Goal: Task Accomplishment & Management: Manage account settings

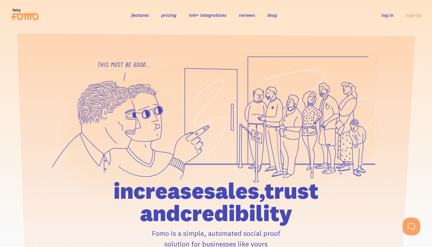
click at [385, 15] on link "log in" at bounding box center [388, 15] width 12 height 6
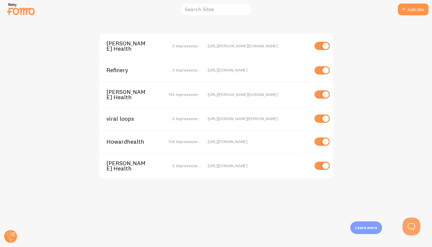
click at [321, 114] on input "checkbox" at bounding box center [322, 118] width 15 height 8
checkbox input "false"
click at [321, 137] on input "checkbox" at bounding box center [322, 141] width 15 height 8
checkbox input "false"
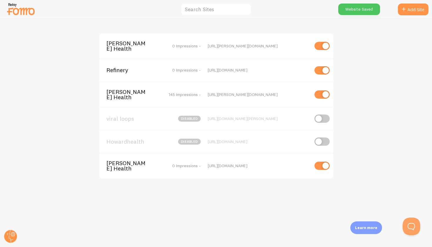
click at [321, 161] on input "checkbox" at bounding box center [322, 165] width 15 height 8
checkbox input "false"
click at [322, 66] on input "checkbox" at bounding box center [322, 70] width 15 height 8
checkbox input "false"
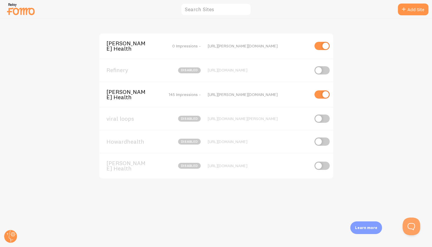
click at [321, 44] on input "checkbox" at bounding box center [322, 46] width 15 height 8
checkbox input "false"
click at [29, 9] on img at bounding box center [20, 8] width 29 height 15
click at [49, 242] on div "Howard Health disabled https://howard-health.com Refinery disabled https://i.pr…" at bounding box center [216, 133] width 432 height 228
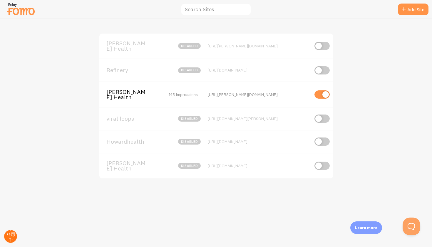
click at [11, 236] on circle at bounding box center [10, 236] width 13 height 13
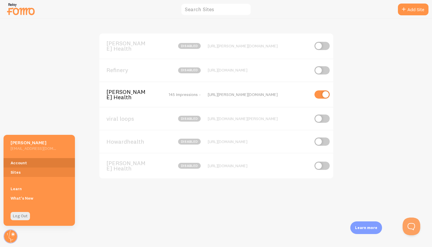
click at [25, 159] on link "Account" at bounding box center [39, 162] width 71 height 9
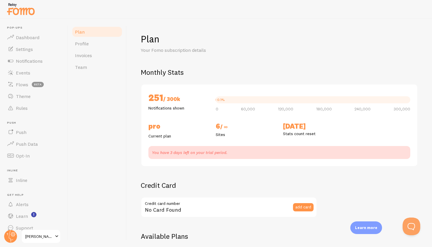
checkbox input "true"
click at [31, 37] on span "Dashboard" at bounding box center [28, 37] width 24 height 6
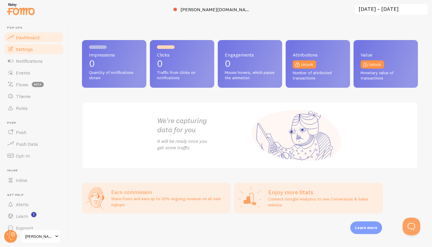
click at [21, 48] on span "Settings" at bounding box center [24, 49] width 17 height 6
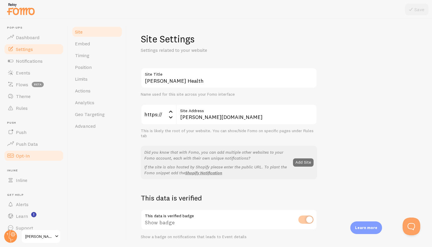
click at [26, 154] on span "Opt-In" at bounding box center [23, 156] width 14 height 6
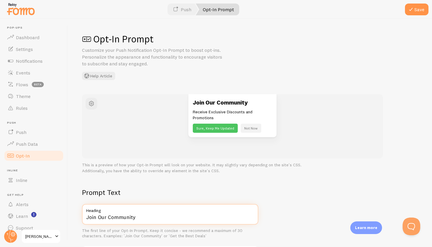
click at [156, 218] on input "Join Our Community" at bounding box center [170, 214] width 176 height 21
drag, startPoint x: 155, startPoint y: 217, endPoint x: 81, endPoint y: 215, distance: 74.1
click at [81, 215] on div "Opt-In Prompt Customize your Push Notification Opt-In Prompt to boost opt-ins. …" at bounding box center [250, 133] width 364 height 228
type input "Apply Now"
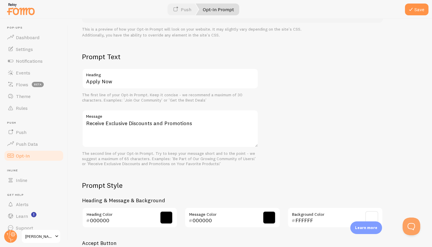
scroll to position [140, 0]
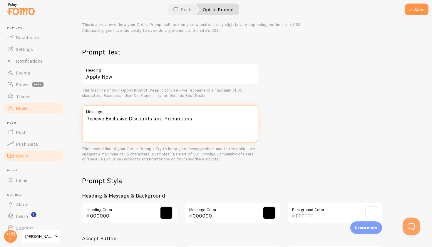
drag, startPoint x: 211, startPoint y: 114, endPoint x: 47, endPoint y: 108, distance: 164.5
click at [47, 108] on main "Pop-ups Dashboard Settings Notifications Events Flows beta Theme Rules Push Pus…" at bounding box center [216, 133] width 432 height 228
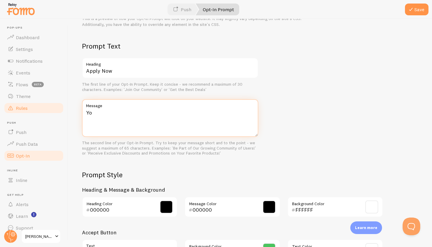
type textarea "Y"
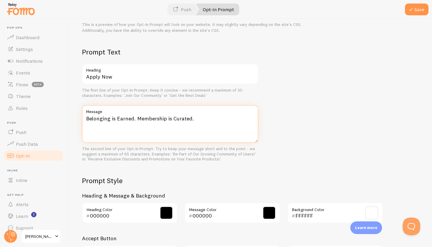
type textarea "Belonging is Earned. Membership is Curated."
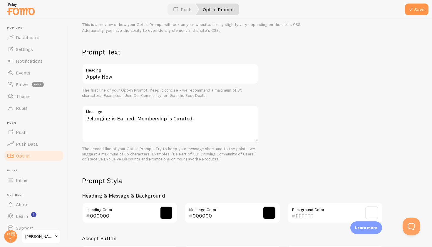
click at [170, 168] on div "Prompt Text Apply Now Heading The first line of your Opt-In Prompt. Keep it con…" at bounding box center [250, 179] width 336 height 265
click at [168, 211] on span at bounding box center [166, 212] width 13 height 13
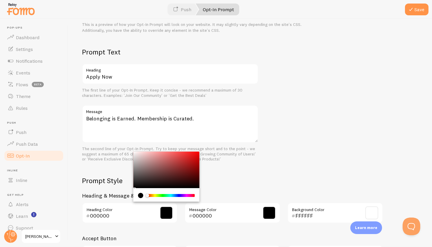
click at [222, 212] on input "000000" at bounding box center [224, 215] width 63 height 7
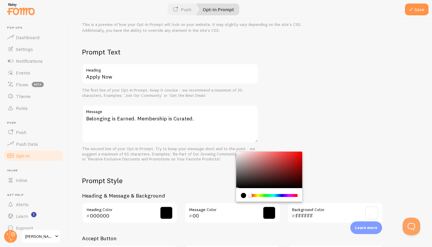
type input "0"
type input "C9a637"
click at [330, 215] on input "FFFFFF" at bounding box center [326, 215] width 63 height 7
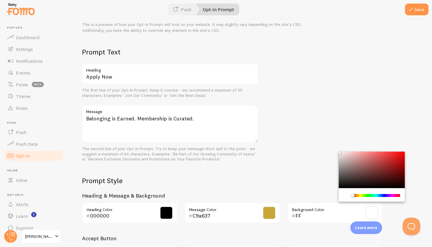
type input "F"
type input "0A0137"
click at [427, 199] on div "Opt-In Prompt Customize your Push Notification Opt-In Prompt to boost opt-ins. …" at bounding box center [250, 133] width 364 height 228
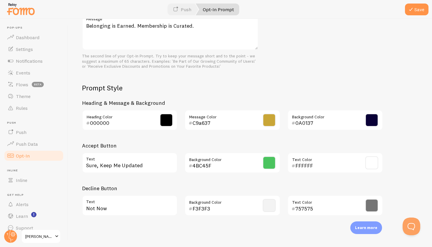
scroll to position [231, 0]
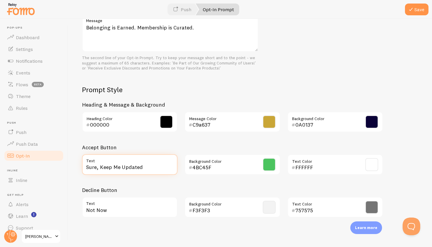
click at [144, 166] on input "Sure, Keep Me Updated" at bounding box center [130, 164] width 96 height 21
drag, startPoint x: 142, startPoint y: 164, endPoint x: 61, endPoint y: 161, distance: 80.6
click at [61, 161] on main "Pop-ups Dashboard Settings Notifications Events Flows beta Theme Rules Push Pus…" at bounding box center [216, 133] width 432 height 228
type input "Thank you for Applying!"
click at [265, 163] on span at bounding box center [269, 164] width 13 height 13
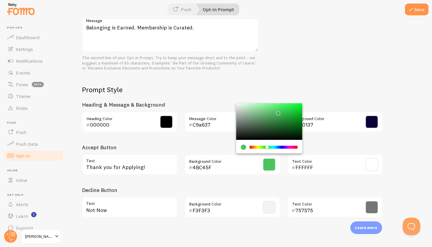
click at [225, 166] on input "4BC45F" at bounding box center [224, 167] width 63 height 7
type input "4"
type input "0A0137"
click at [345, 164] on input "FFFFFF" at bounding box center [326, 167] width 63 height 7
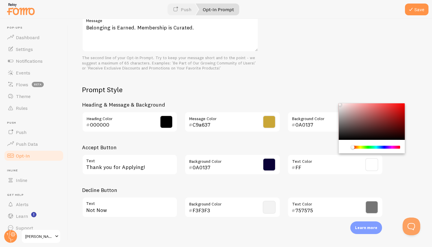
type input "F"
type input "E8E8E8"
click at [338, 187] on h3 "Decline Button" at bounding box center [232, 189] width 301 height 7
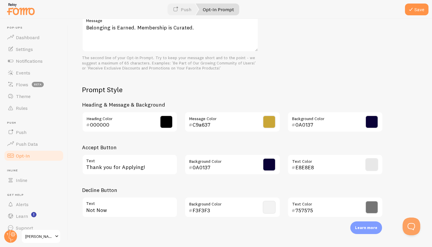
click at [271, 201] on span at bounding box center [269, 207] width 13 height 13
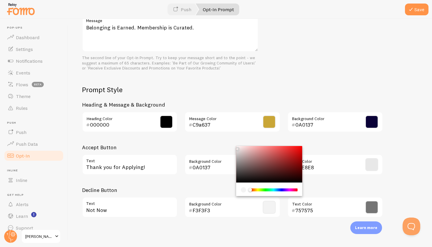
click at [217, 208] on input "F3F3F3" at bounding box center [224, 209] width 63 height 7
type input "F"
type input "000000"
click at [319, 206] on input "757575" at bounding box center [326, 209] width 63 height 7
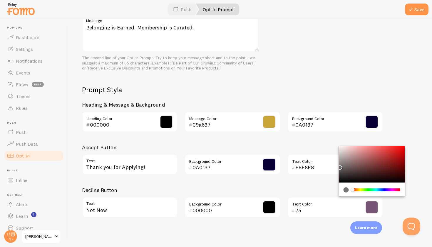
type input "7"
type input "C9A637"
click at [321, 228] on div "Opt-In Prompt Customize your Push Notification Opt-In Prompt to boost opt-ins. …" at bounding box center [250, 133] width 364 height 228
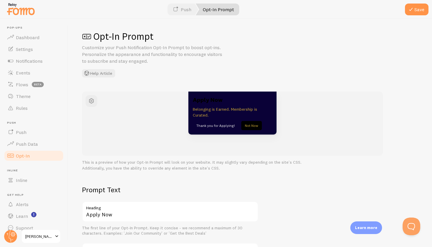
scroll to position [1, 0]
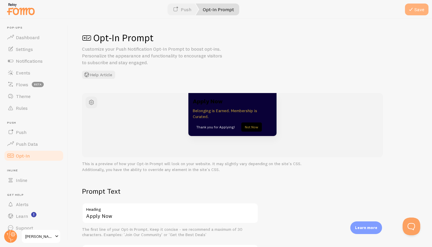
click at [417, 8] on button "Save" at bounding box center [417, 10] width 24 height 12
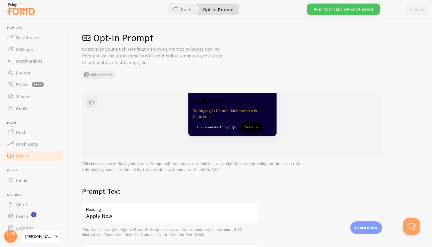
click at [216, 10] on link "Opt-In Prompt" at bounding box center [218, 10] width 44 height 12
click at [182, 10] on link "Push" at bounding box center [182, 10] width 33 height 12
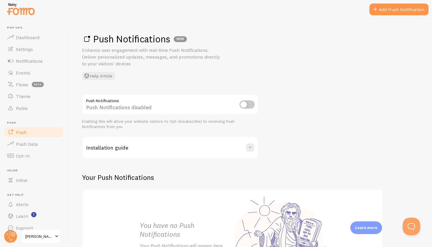
click at [161, 143] on div "Installation guide" at bounding box center [170, 147] width 175 height 21
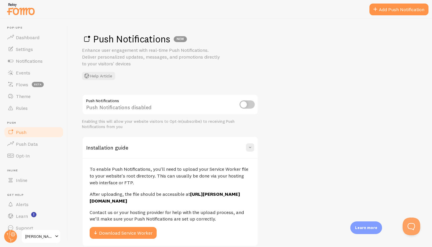
click at [353, 187] on div "Push Notifications Push Notifications disabled Enabling this will allow your we…" at bounding box center [250, 236] width 336 height 284
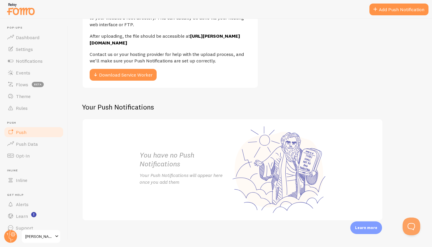
scroll to position [156, 0]
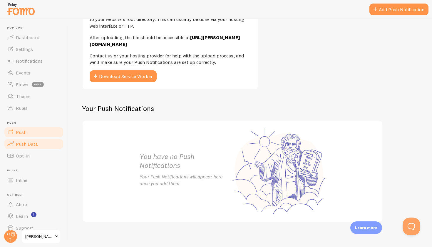
click at [34, 141] on span "Push Data" at bounding box center [27, 144] width 22 height 6
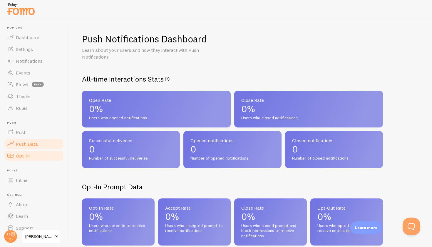
click at [22, 152] on link "Opt-In" at bounding box center [34, 156] width 61 height 12
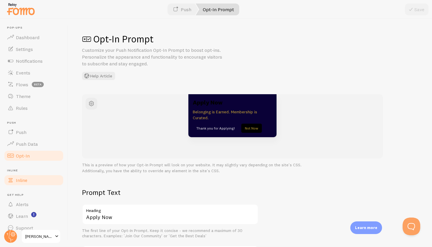
click at [26, 175] on link "Inline" at bounding box center [34, 180] width 61 height 12
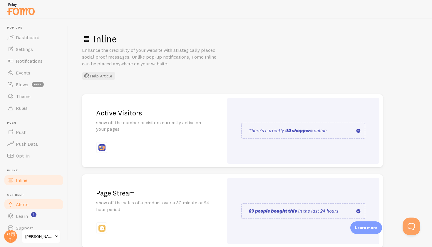
click at [24, 201] on span "Alerts" at bounding box center [22, 204] width 13 height 6
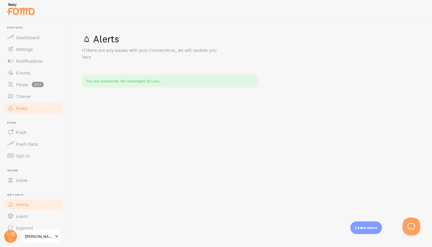
click at [20, 107] on span "Rules" at bounding box center [22, 108] width 12 height 6
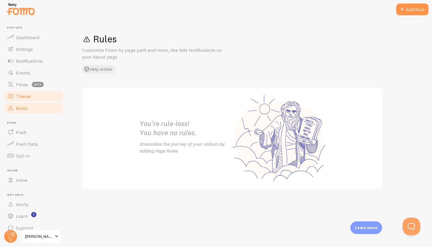
click at [19, 96] on span "Theme" at bounding box center [23, 96] width 15 height 6
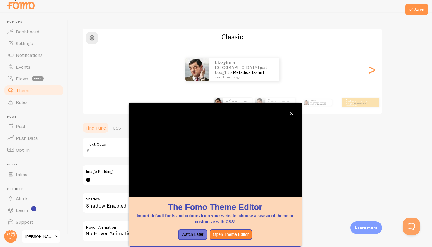
scroll to position [5, 0]
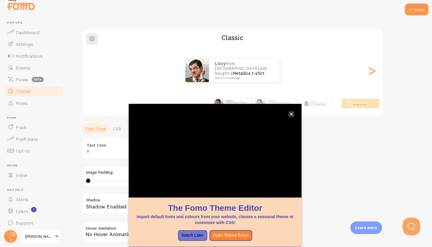
click at [294, 112] on button "close," at bounding box center [291, 114] width 6 height 6
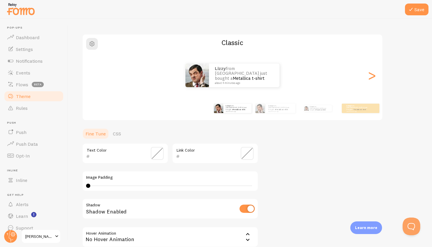
scroll to position [4, 0]
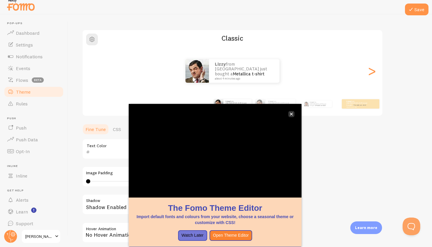
click at [292, 111] on button "close," at bounding box center [291, 114] width 6 height 6
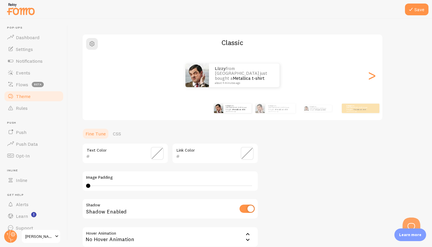
scroll to position [0, 0]
click at [155, 157] on span at bounding box center [157, 153] width 13 height 13
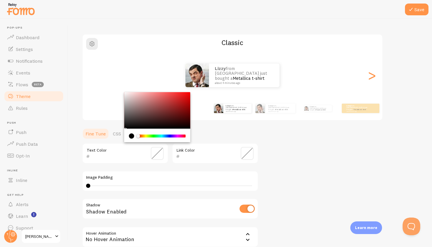
click at [116, 158] on input "text" at bounding box center [117, 156] width 54 height 7
type input "C9a637"
click at [194, 158] on input "text" at bounding box center [207, 156] width 54 height 7
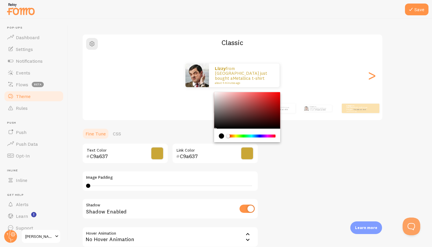
type input "C9a637"
click at [127, 189] on div "Image Padding 0 0 - undefined" at bounding box center [170, 181] width 176 height 21
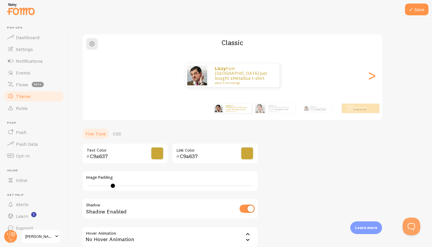
drag, startPoint x: 89, startPoint y: 185, endPoint x: 113, endPoint y: 187, distance: 23.6
click at [113, 187] on div "6" at bounding box center [170, 185] width 168 height 5
type input "8"
drag, startPoint x: 113, startPoint y: 186, endPoint x: 123, endPoint y: 184, distance: 9.9
click at [123, 184] on div at bounding box center [123, 185] width 4 height 4
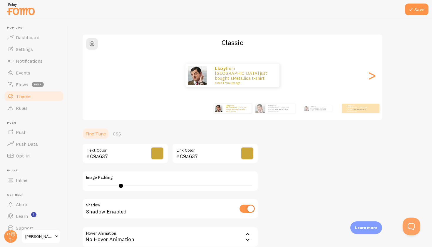
click at [129, 209] on div "Shadow Enabled" at bounding box center [170, 208] width 176 height 21
click at [338, 191] on div "Theme Choose a theme for your notifications Classic Lizzy from United States ju…" at bounding box center [250, 138] width 336 height 279
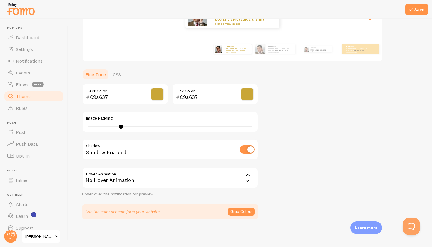
scroll to position [93, 0]
click at [244, 210] on button "Grab Colors" at bounding box center [241, 212] width 27 height 8
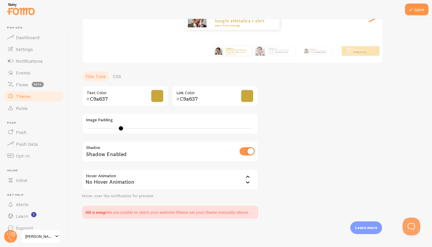
scroll to position [90, 0]
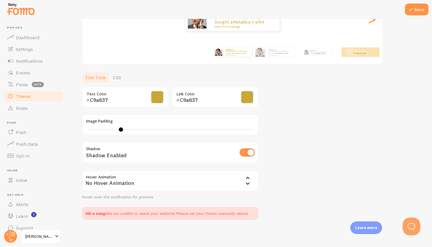
click at [147, 183] on div "No Hover Animation" at bounding box center [170, 180] width 176 height 21
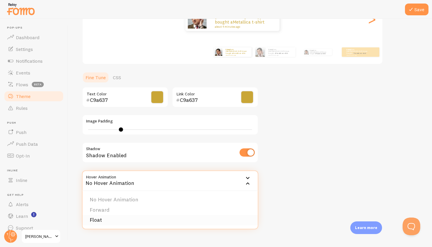
click at [101, 223] on li "Float" at bounding box center [170, 220] width 175 height 10
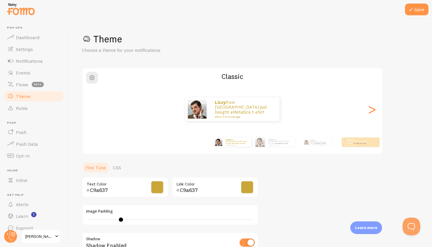
scroll to position [0, 0]
click at [91, 78] on span "button" at bounding box center [91, 77] width 7 height 7
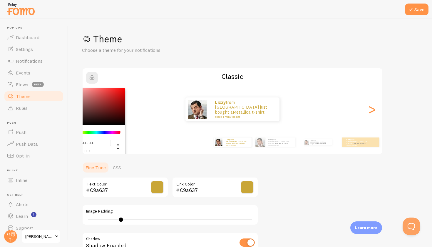
click at [97, 143] on input "#FFFFFF" at bounding box center [87, 143] width 47 height 6
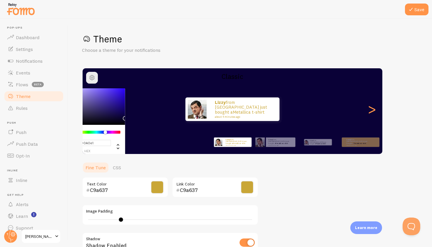
type input "#0A0E1A"
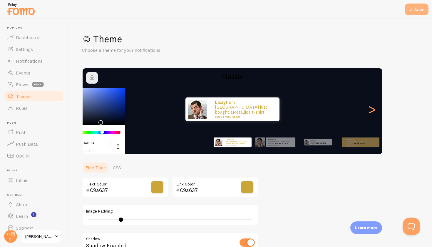
click at [420, 11] on button "Save" at bounding box center [417, 10] width 24 height 12
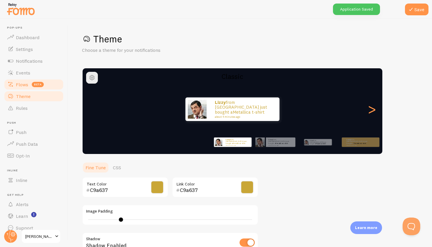
click at [18, 86] on span "Flows" at bounding box center [22, 84] width 12 height 6
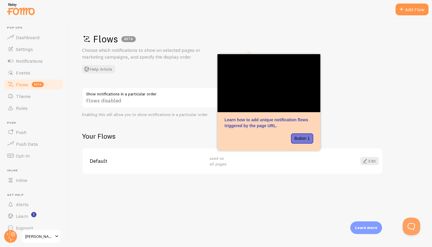
click at [356, 69] on div "Flows BETA Choose which notifications to show on selected pages or marketing ca…" at bounding box center [250, 53] width 336 height 40
click at [376, 118] on div "Flows BETA Choose which notifications to show on selected pages or marketing ca…" at bounding box center [250, 133] width 364 height 228
click at [124, 103] on div "Flows disabled" at bounding box center [170, 97] width 176 height 21
click at [123, 167] on div "Default used on all pages Edit" at bounding box center [233, 161] width 300 height 26
click at [24, 74] on span "Events" at bounding box center [23, 73] width 14 height 6
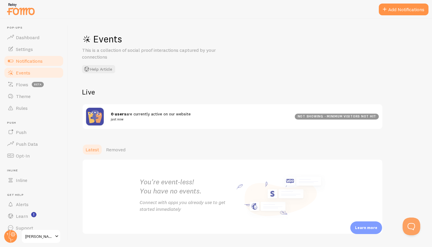
click at [24, 61] on span "Notifications" at bounding box center [29, 61] width 27 height 6
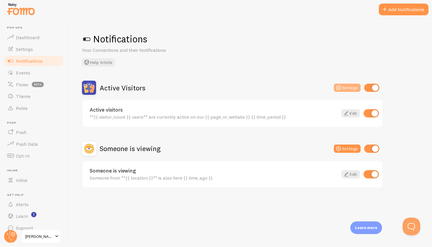
click at [356, 90] on button "Settings" at bounding box center [347, 87] width 27 height 8
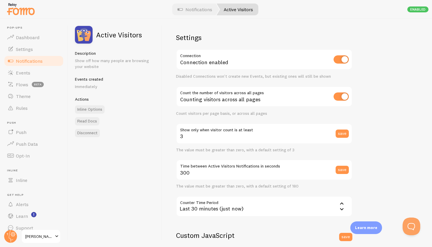
click at [356, 93] on div "Settings Connection Connection enabled Disabled Connections won't create new Ev…" at bounding box center [297, 133] width 270 height 228
click at [23, 51] on span "Settings" at bounding box center [24, 49] width 17 height 6
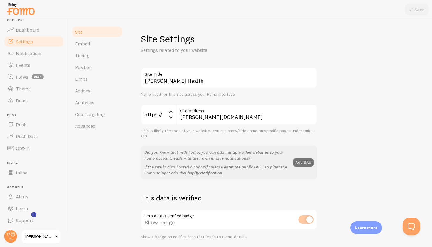
scroll to position [7, 0]
click at [303, 215] on div "This data is verified badge Show badge Show a badge on notifications that leads…" at bounding box center [229, 224] width 176 height 30
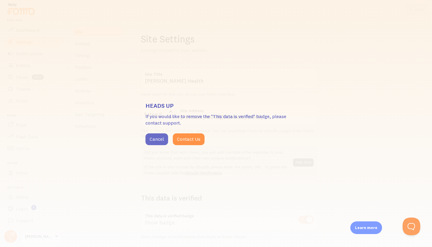
click at [159, 137] on button "Cancel" at bounding box center [157, 139] width 23 height 12
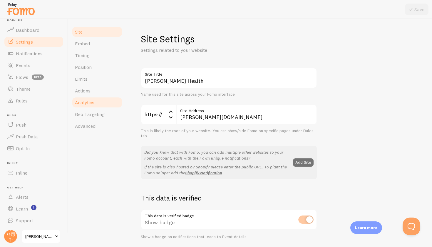
click at [84, 103] on span "Analytics" at bounding box center [84, 102] width 19 height 6
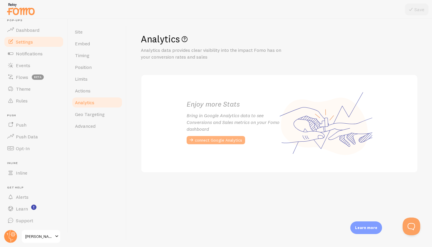
click at [223, 138] on button "connect Google Analytics" at bounding box center [216, 140] width 59 height 8
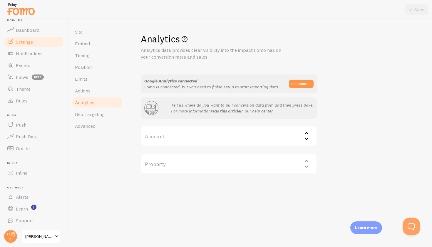
click at [177, 134] on label "Account" at bounding box center [229, 136] width 176 height 21
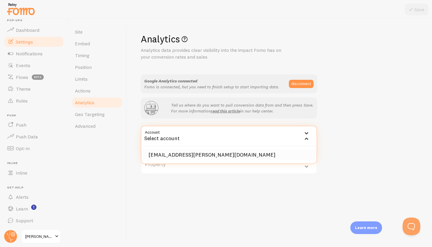
click at [176, 156] on li "inquire@howard-health.com" at bounding box center [228, 155] width 175 height 10
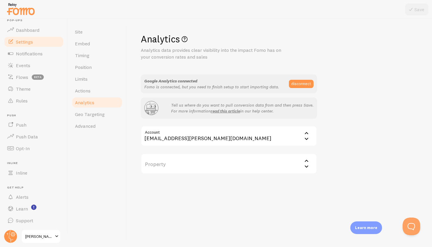
click at [177, 158] on label "Property" at bounding box center [229, 163] width 176 height 21
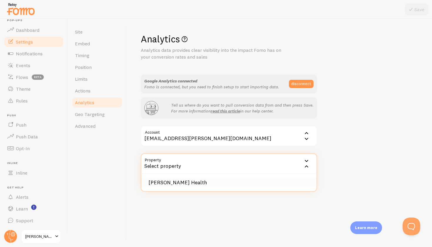
click at [176, 183] on li "Howard Health" at bounding box center [228, 182] width 175 height 10
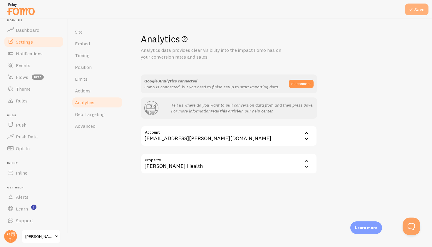
click at [421, 10] on button "Save" at bounding box center [417, 10] width 24 height 12
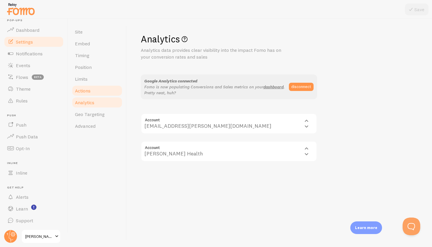
click at [83, 89] on span "Actions" at bounding box center [83, 91] width 16 height 6
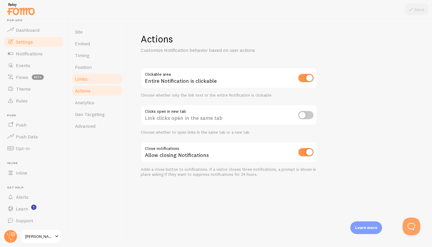
click at [86, 76] on span "Limits" at bounding box center [81, 79] width 13 height 6
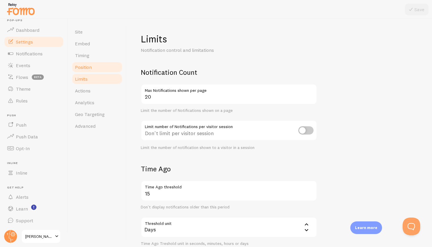
click at [83, 71] on link "Position" at bounding box center [96, 67] width 51 height 12
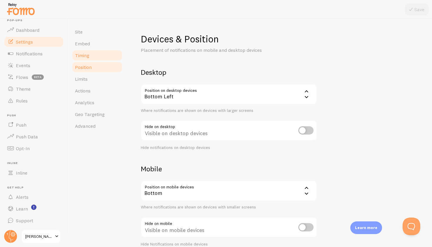
click at [81, 57] on span "Timing" at bounding box center [82, 55] width 14 height 6
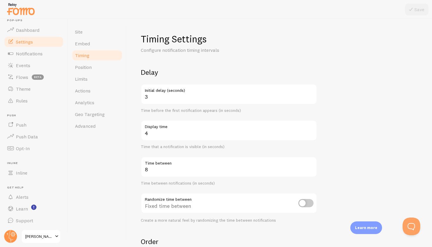
click at [82, 52] on span "Timing" at bounding box center [82, 55] width 14 height 6
click at [81, 42] on span "Embed" at bounding box center [82, 44] width 15 height 6
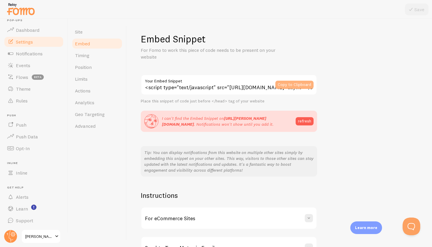
click at [296, 85] on button "Copy to Clipboard" at bounding box center [294, 85] width 38 height 8
click at [374, 102] on div "Embed Snippet For Fomo to work this piece of code needs to be present on your w…" at bounding box center [279, 145] width 277 height 225
